Goal: Find specific page/section: Find specific page/section

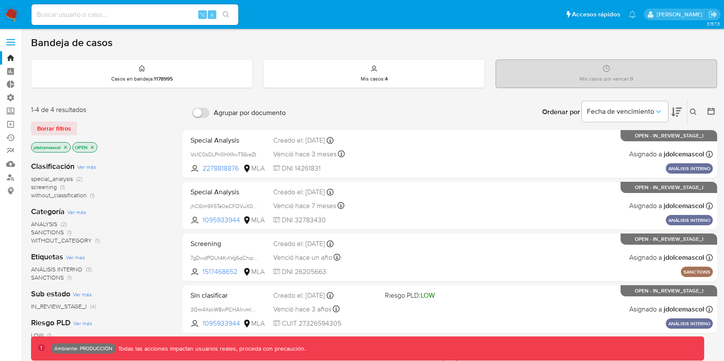
click at [61, 126] on span "Borrar filtros" at bounding box center [54, 128] width 34 height 12
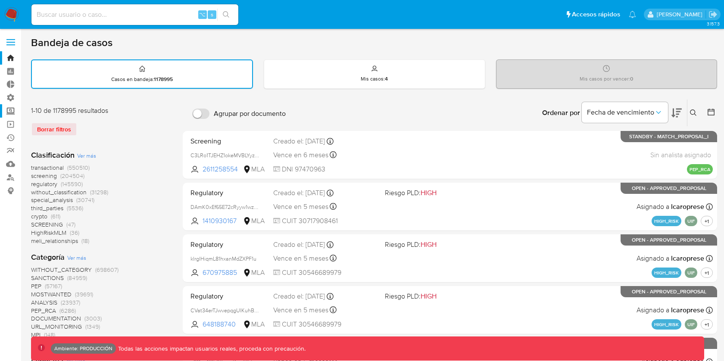
click at [16, 107] on label "Screening" at bounding box center [51, 110] width 103 height 13
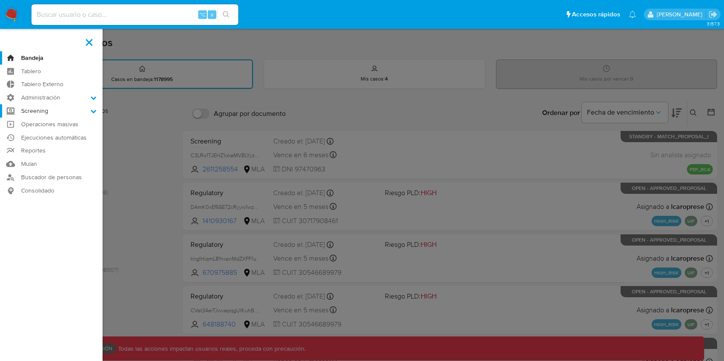
click at [0, 0] on input "Screening" at bounding box center [0, 0] width 0 height 0
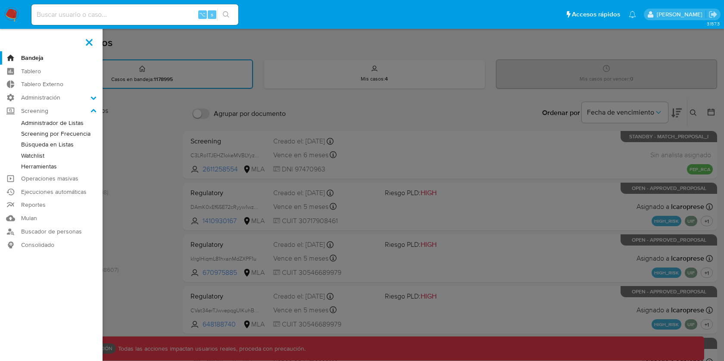
click at [46, 155] on link "Watchlist" at bounding box center [51, 155] width 103 height 11
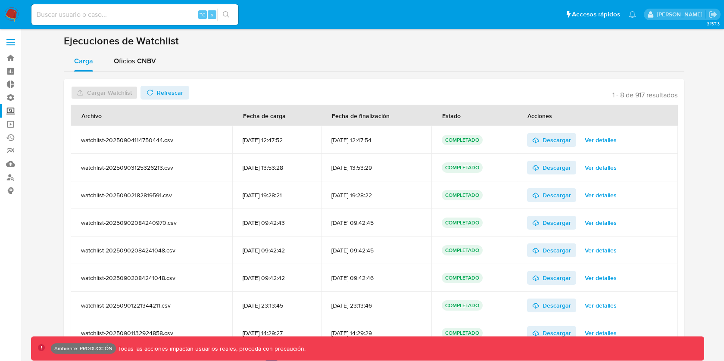
click at [222, 62] on div "Carga Oficios CNBV" at bounding box center [374, 61] width 621 height 21
click at [13, 111] on label "Screening" at bounding box center [51, 110] width 103 height 13
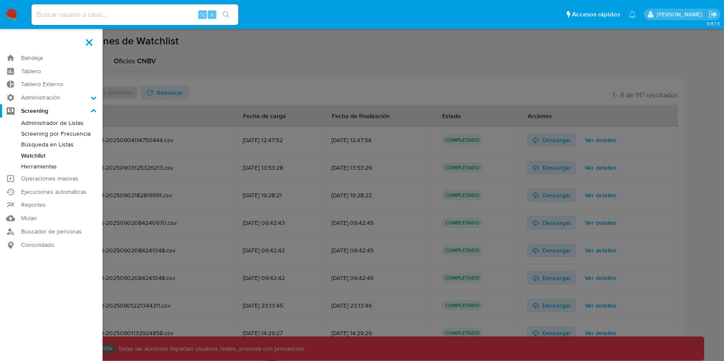
click at [0, 0] on input "Screening" at bounding box center [0, 0] width 0 height 0
click at [41, 164] on link "Herramientas" at bounding box center [51, 166] width 103 height 11
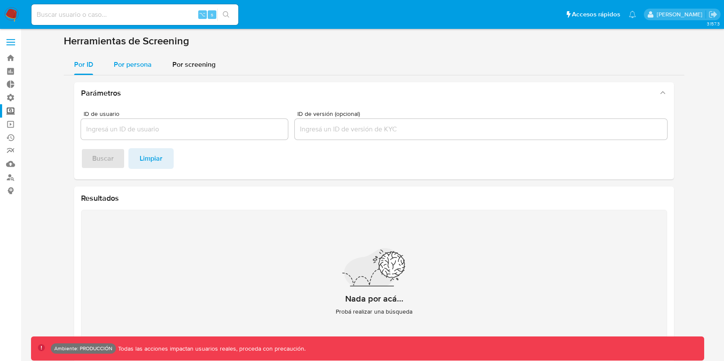
click at [149, 68] on span "Por persona" at bounding box center [133, 65] width 38 height 10
